Goal: Navigation & Orientation: Find specific page/section

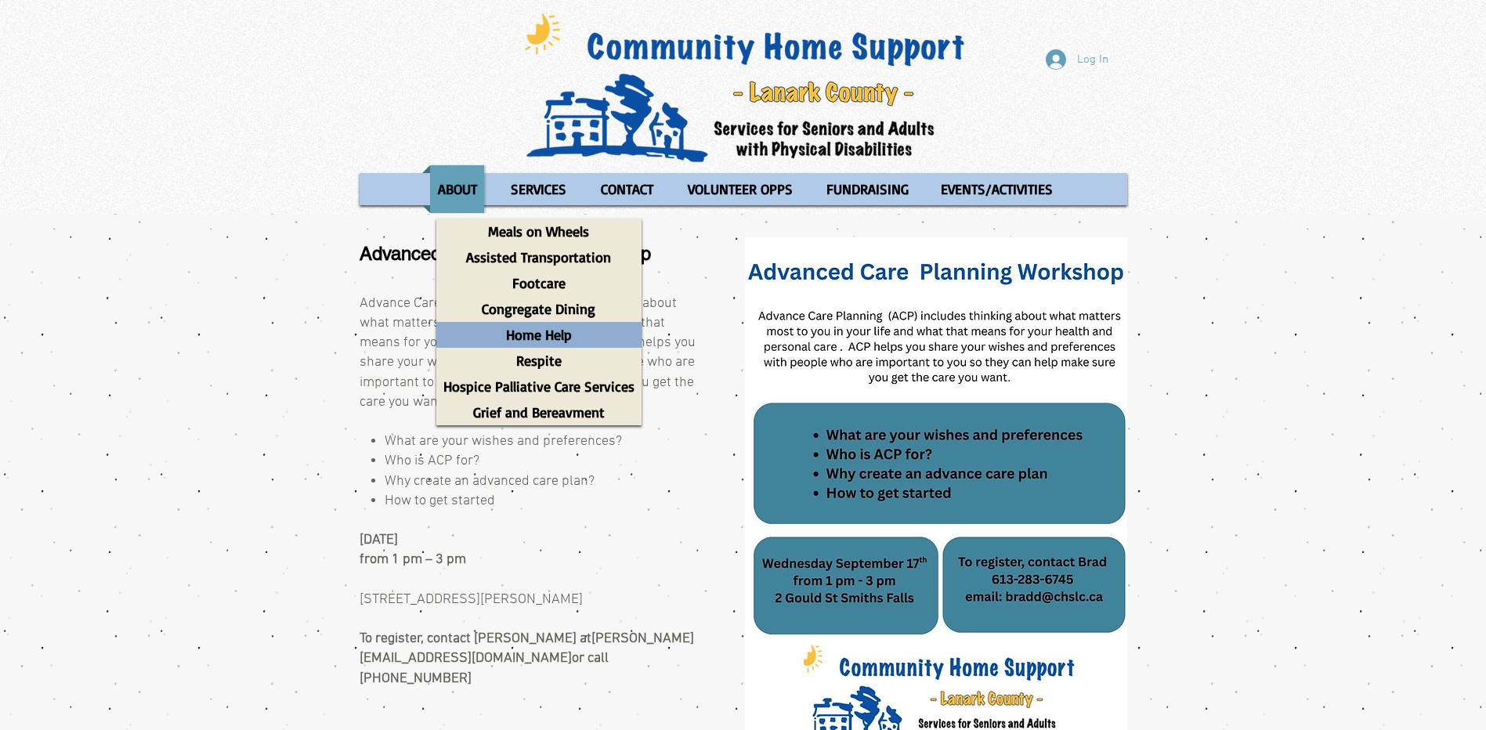
click at [543, 335] on p "Home Help" at bounding box center [539, 335] width 80 height 26
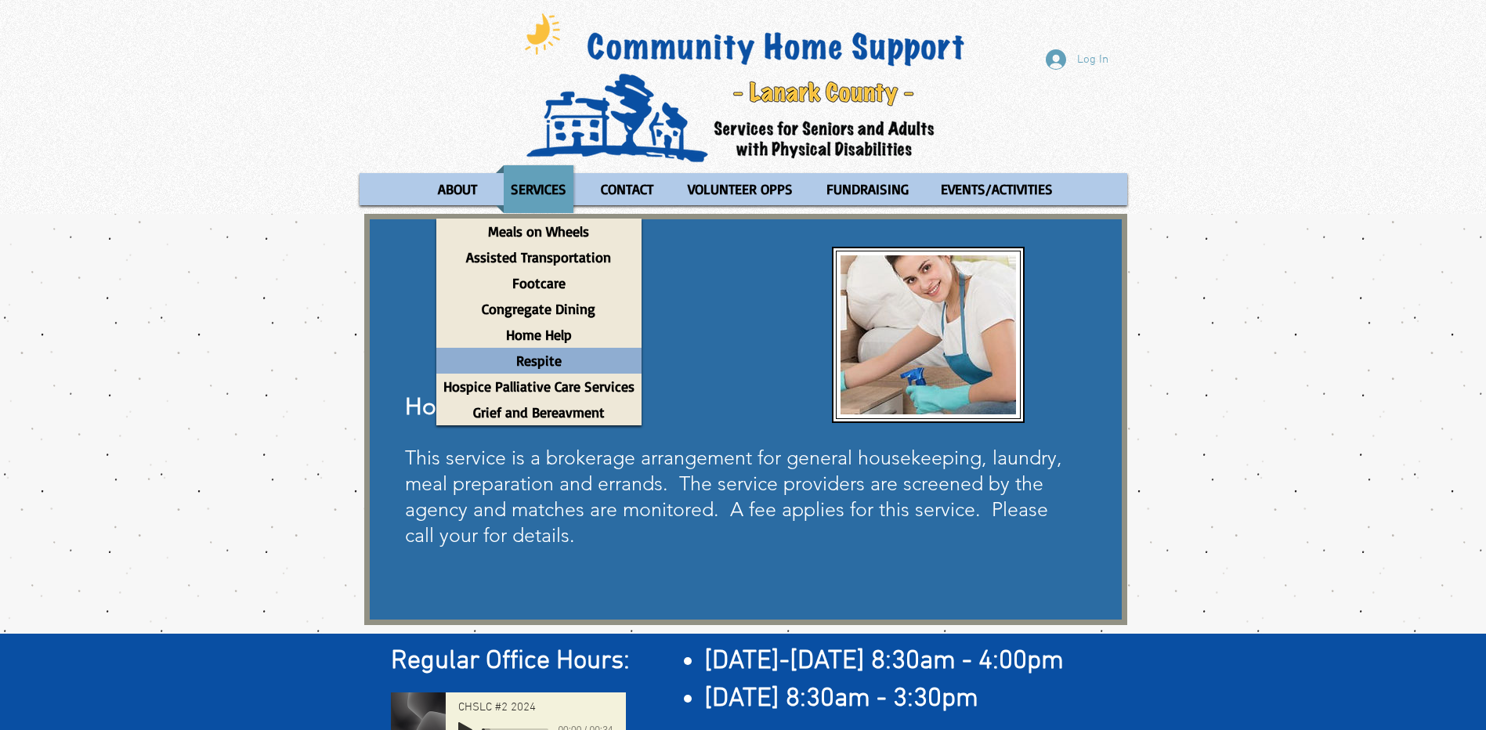
click at [533, 359] on p "Respite" at bounding box center [539, 361] width 60 height 26
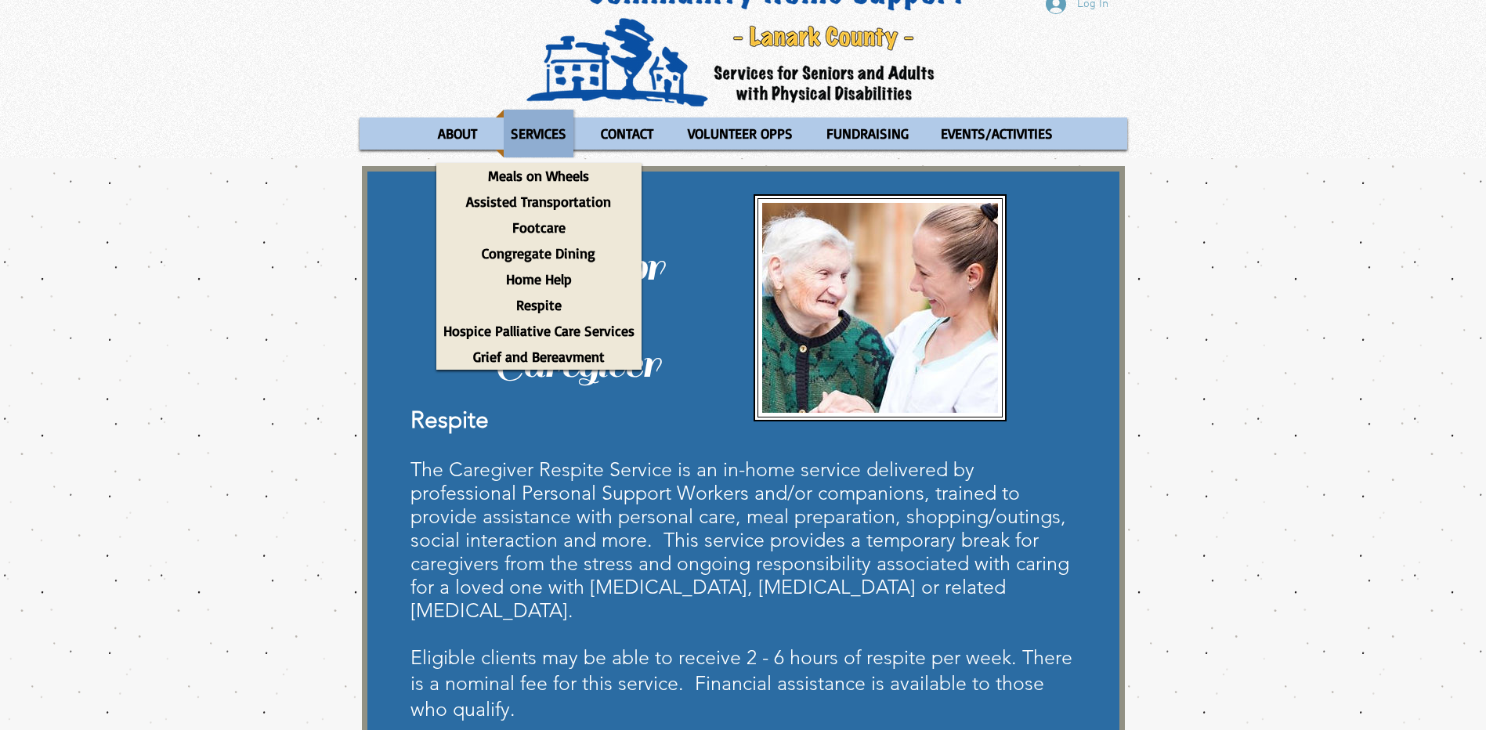
scroll to position [80, 0]
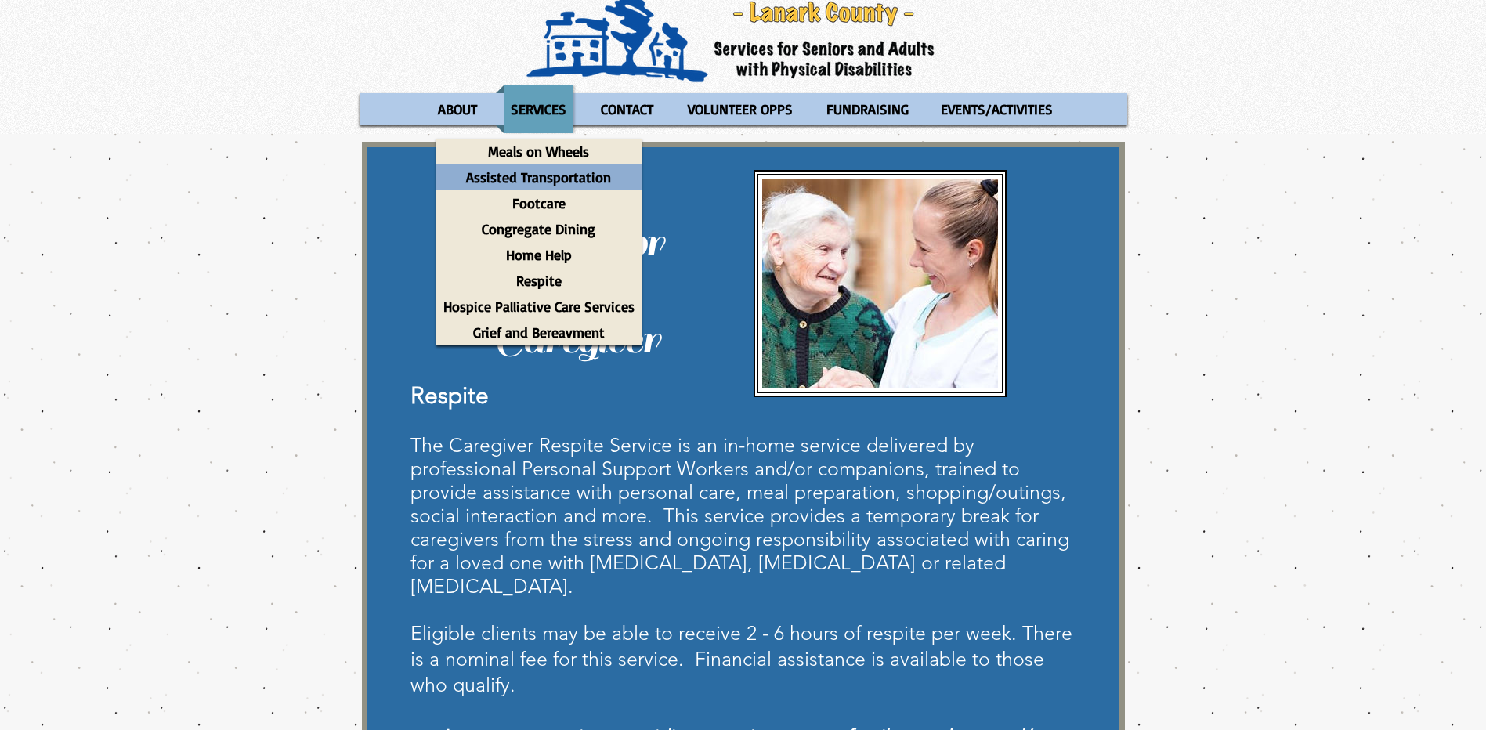
click at [525, 172] on p "Assisted Transportation" at bounding box center [538, 177] width 159 height 26
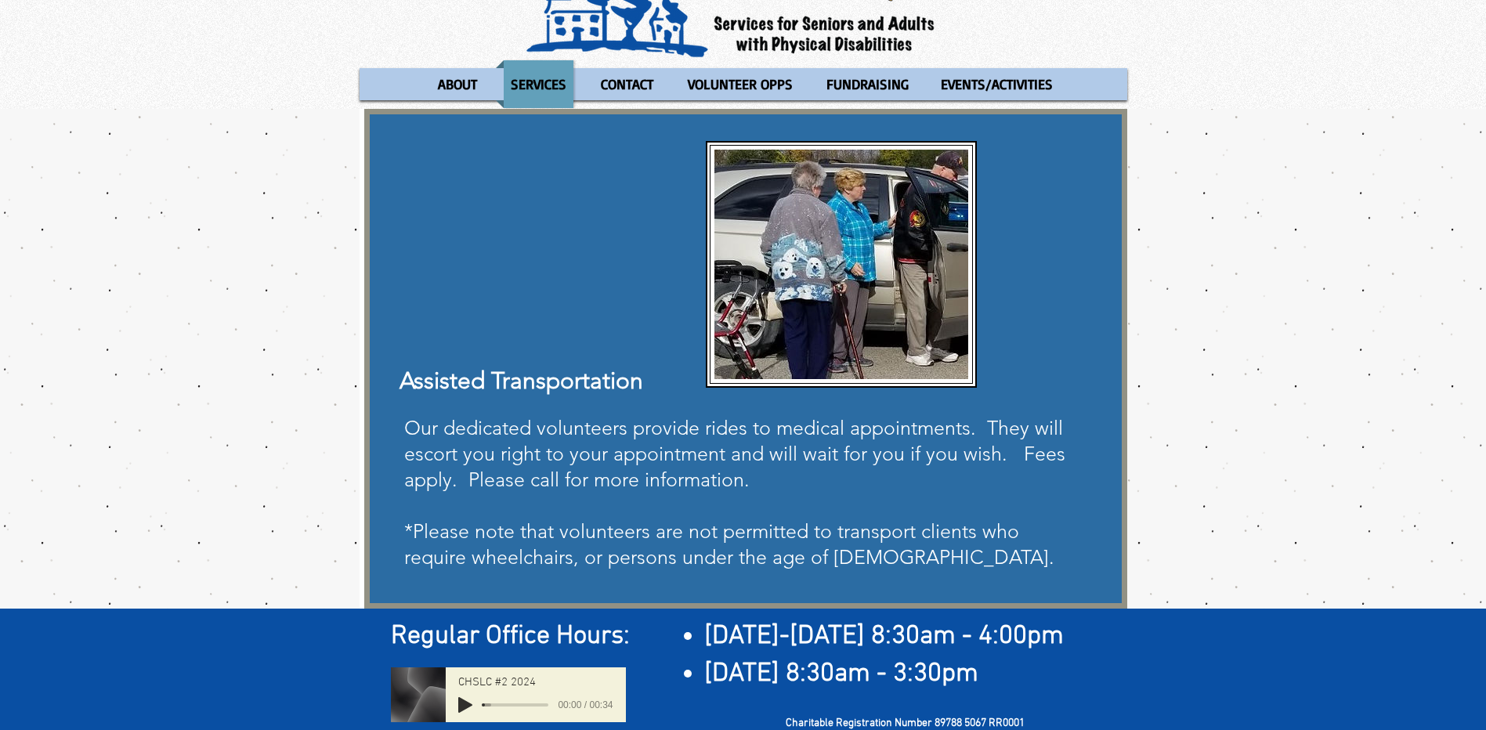
scroll to position [78, 0]
